Goal: Transaction & Acquisition: Purchase product/service

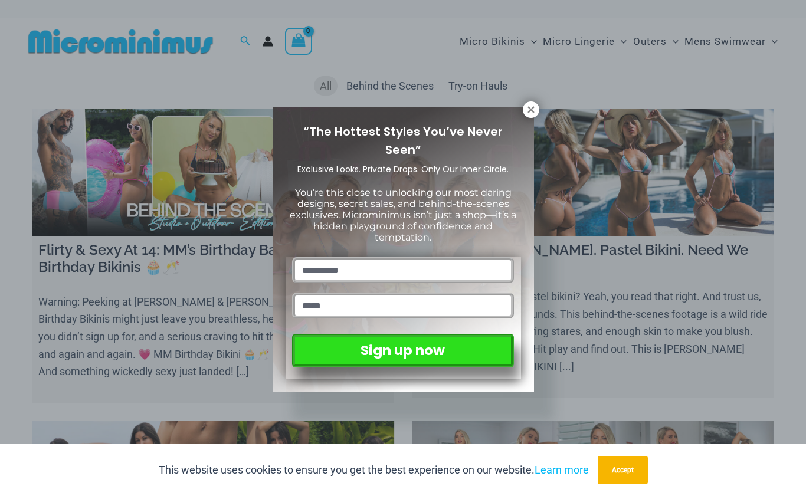
click at [542, 107] on div "“The Hottest Styles You’ve Never Seen” Exclusive Looks. Private Drops. Only Our…" at bounding box center [403, 248] width 806 height 496
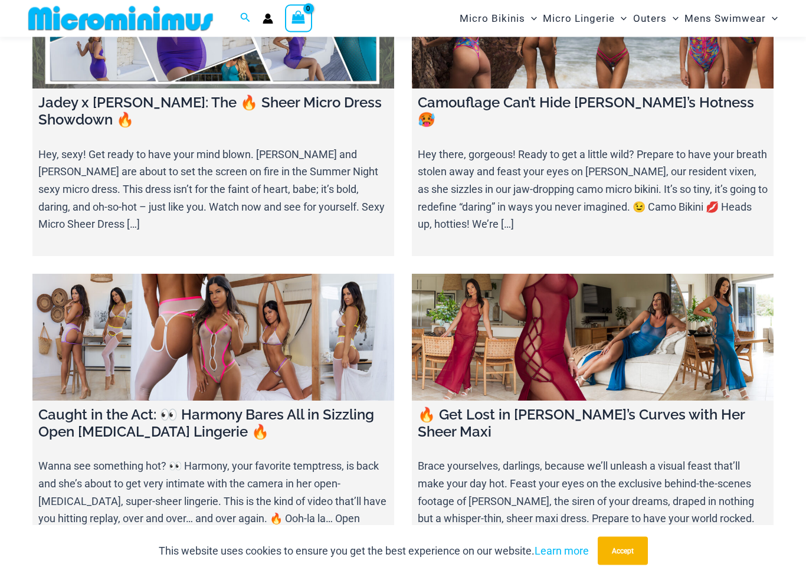
scroll to position [1068, 0]
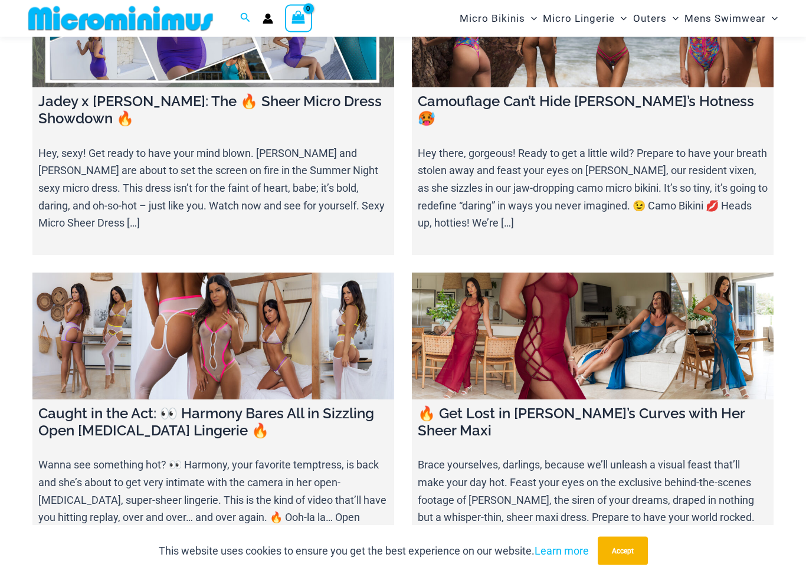
click at [167, 306] on link at bounding box center [213, 336] width 362 height 127
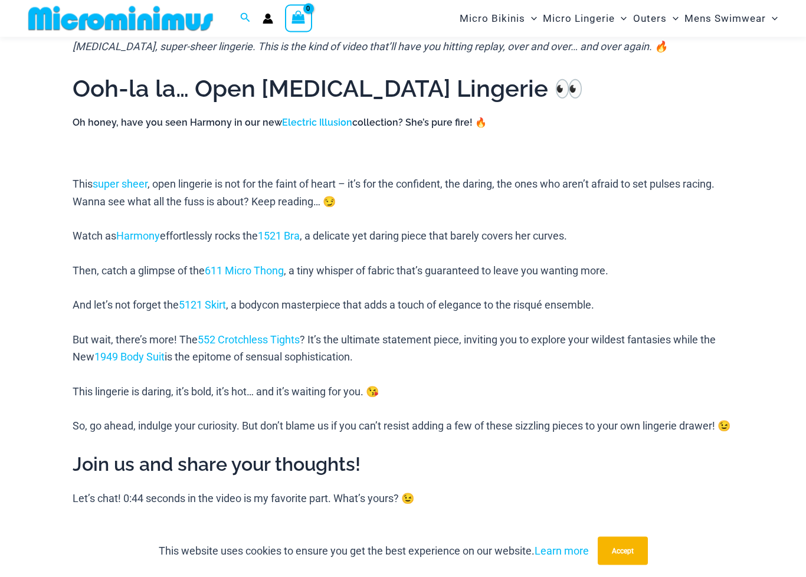
scroll to position [539, 0]
click at [240, 269] on link "611 Micro Thong" at bounding box center [244, 270] width 79 height 12
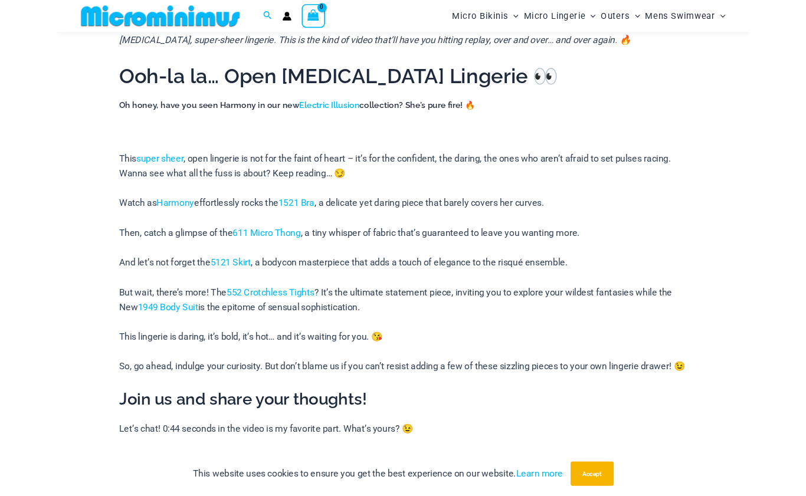
scroll to position [572, 0]
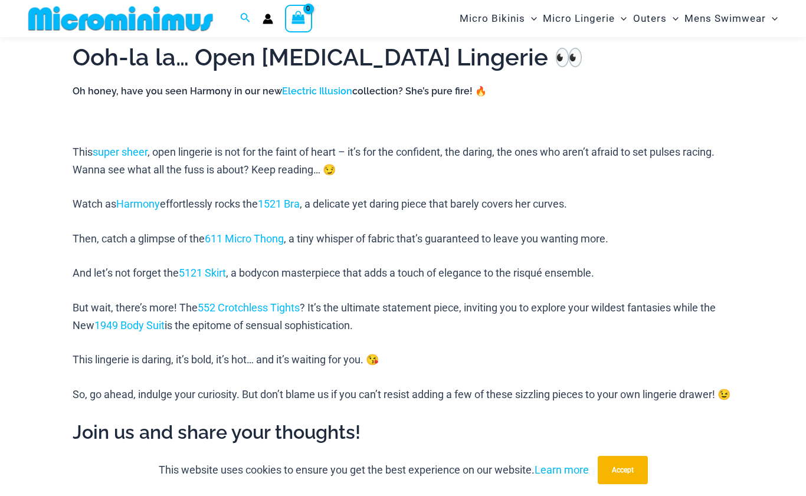
click at [246, 302] on link "552 Crotchless Tights" at bounding box center [249, 308] width 102 height 12
